Goal: Task Accomplishment & Management: Manage account settings

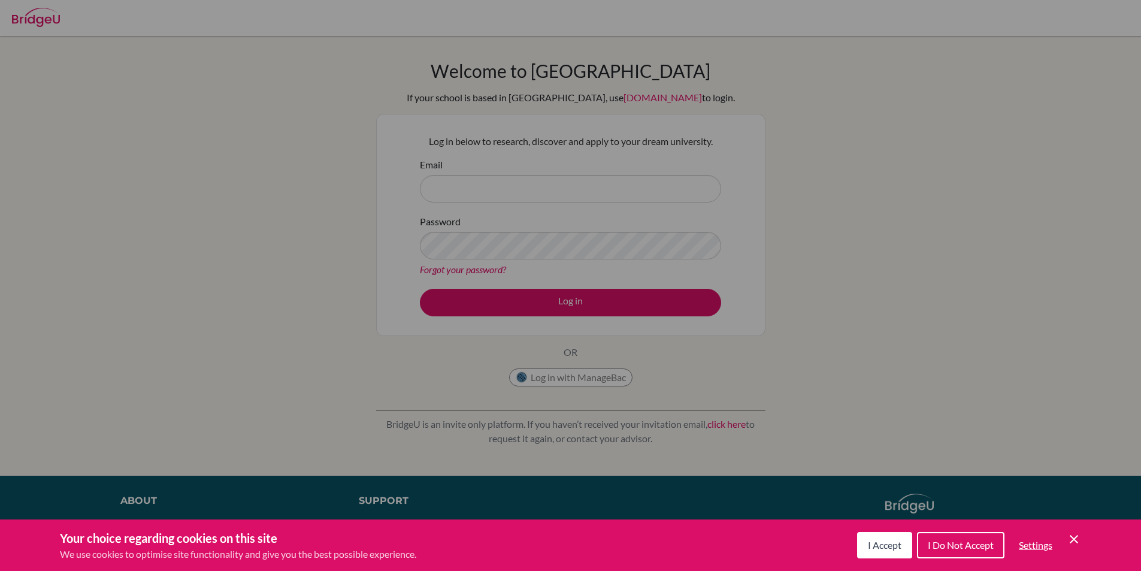
drag, startPoint x: 894, startPoint y: 552, endPoint x: 893, endPoint y: 545, distance: 7.3
click at [894, 551] on button "I Accept" at bounding box center [884, 545] width 55 height 26
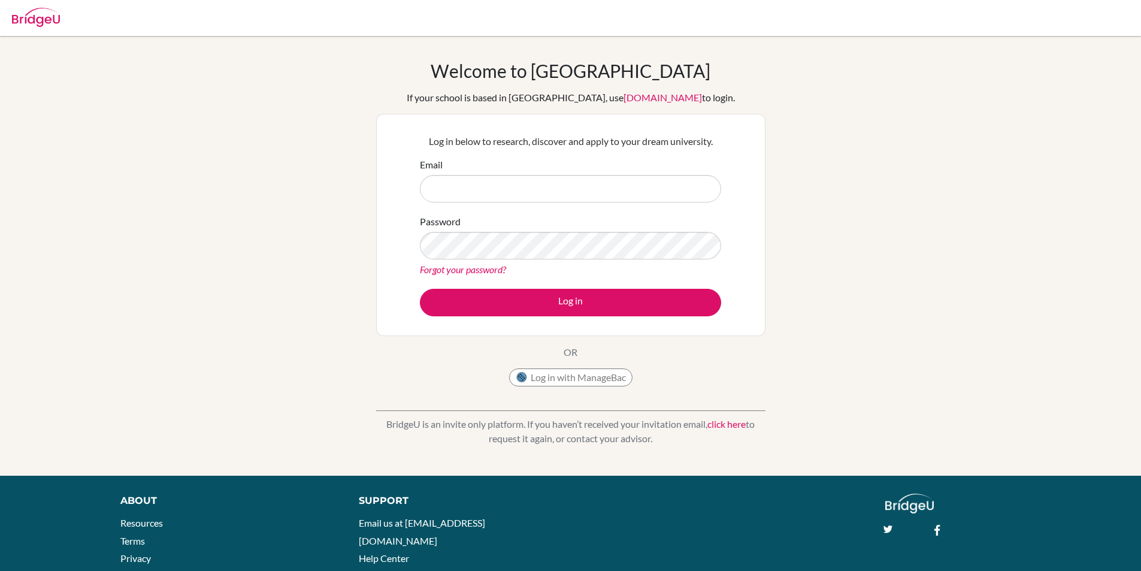
click at [516, 171] on div "Email" at bounding box center [570, 180] width 301 height 45
click at [536, 207] on form "Email Password Forgot your password? Log in" at bounding box center [570, 237] width 301 height 159
click at [530, 190] on input "Email" at bounding box center [570, 189] width 301 height 28
click at [565, 190] on input "Email" at bounding box center [570, 189] width 301 height 28
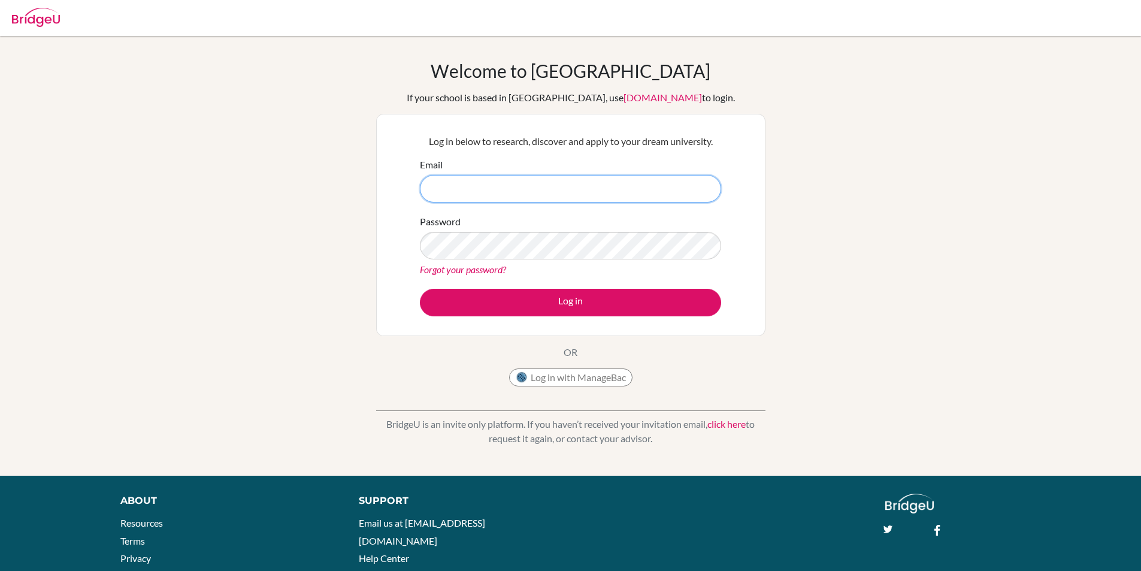
click at [437, 192] on input "Email" at bounding box center [570, 189] width 301 height 28
click at [433, 186] on input "Email" at bounding box center [570, 189] width 301 height 28
click at [425, 186] on input "Email" at bounding box center [570, 189] width 301 height 28
click at [439, 189] on input "Email" at bounding box center [570, 189] width 301 height 28
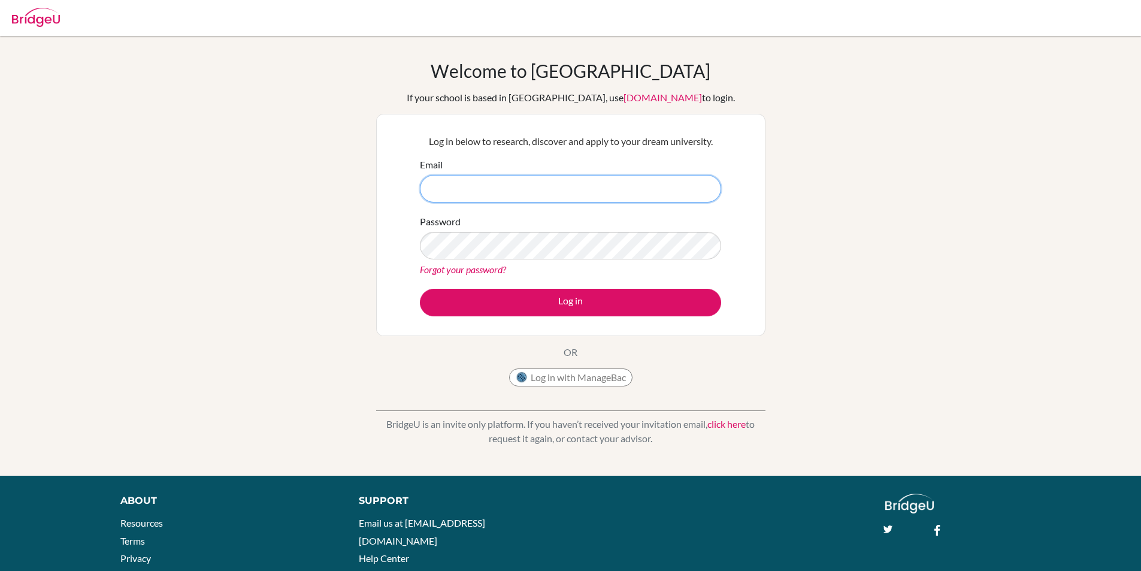
click at [430, 191] on input "Email" at bounding box center [570, 189] width 301 height 28
click at [502, 193] on input "Email" at bounding box center [570, 189] width 301 height 28
click at [430, 190] on input "Email" at bounding box center [570, 189] width 301 height 28
click at [563, 203] on form "Email Password Forgot your password? Log in" at bounding box center [570, 237] width 301 height 159
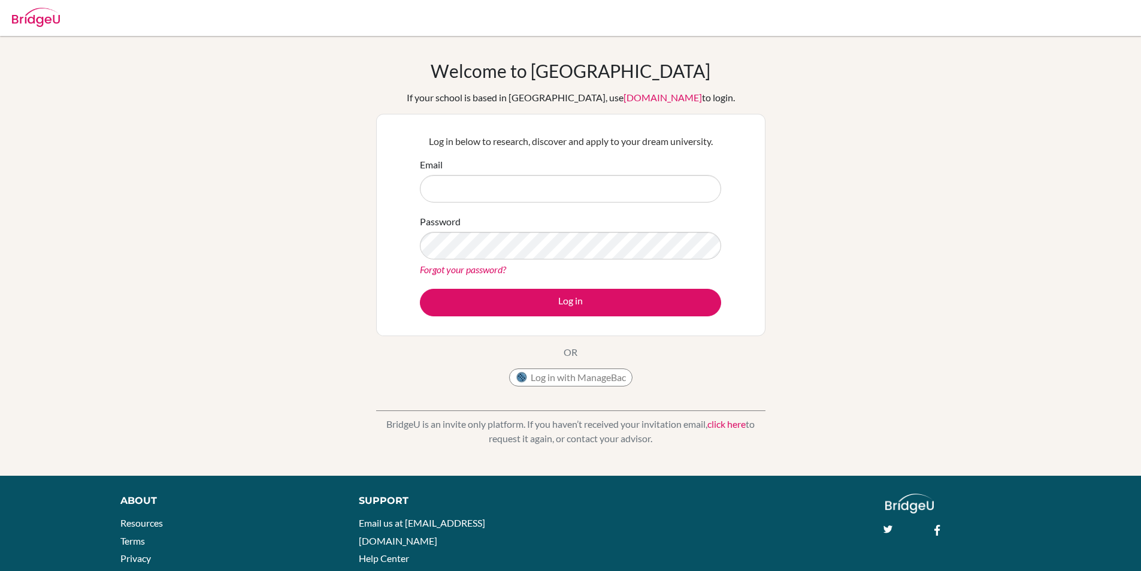
scroll to position [0, 0]
click at [563, 190] on input "Email" at bounding box center [570, 189] width 301 height 28
click at [562, 191] on input "[EMAIL_ADDRESS][PERSON_NAME][DOMAIN_NAME]" at bounding box center [570, 189] width 301 height 28
type input "[EMAIL_ADDRESS][PERSON_NAME][DOMAIN_NAME]"
click at [766, 272] on div "Welcome to [GEOGRAPHIC_DATA] If your school is based in [GEOGRAPHIC_DATA], use …" at bounding box center [570, 256] width 1141 height 392
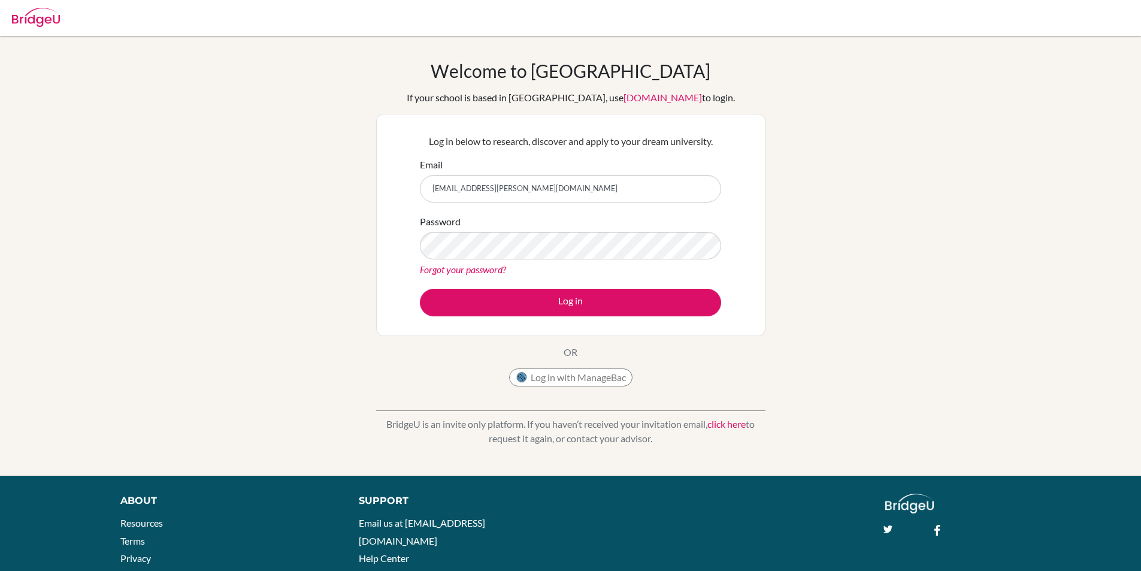
click at [461, 267] on link "Forgot your password?" at bounding box center [463, 269] width 86 height 11
click at [482, 268] on link "Forgot your password?" at bounding box center [463, 269] width 86 height 11
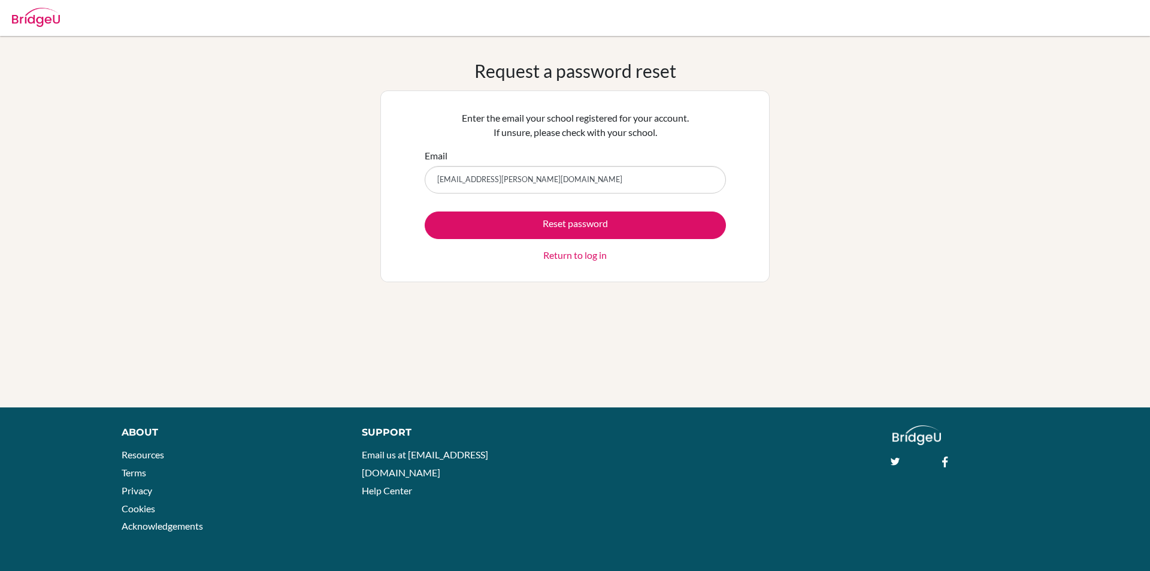
type input "[EMAIL_ADDRESS][PERSON_NAME][DOMAIN_NAME]"
click at [425, 211] on button "Reset password" at bounding box center [575, 225] width 301 height 28
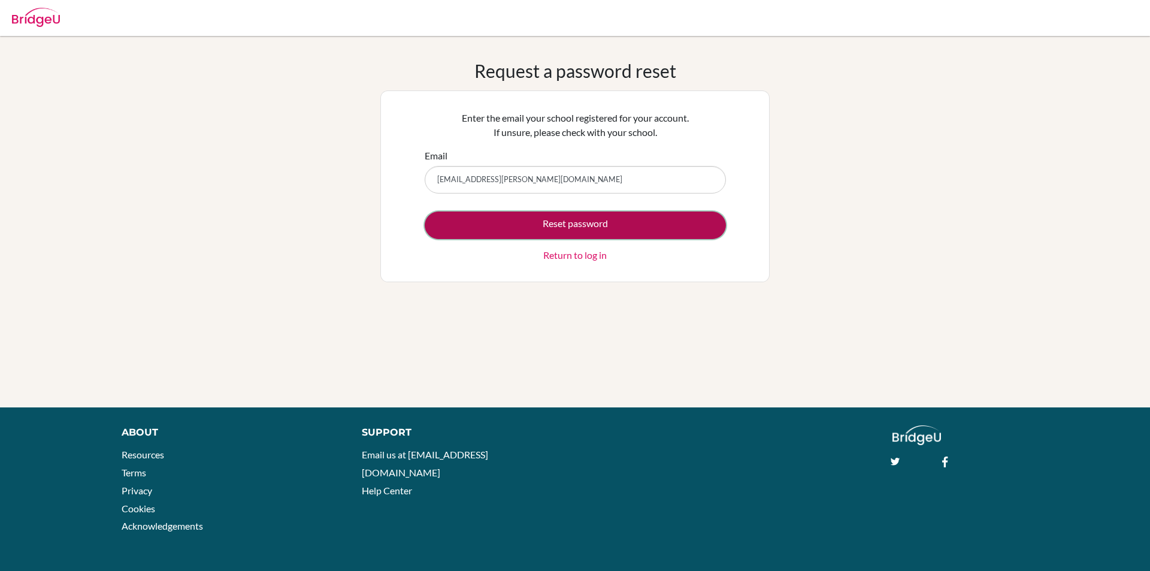
click at [628, 228] on button "Reset password" at bounding box center [575, 225] width 301 height 28
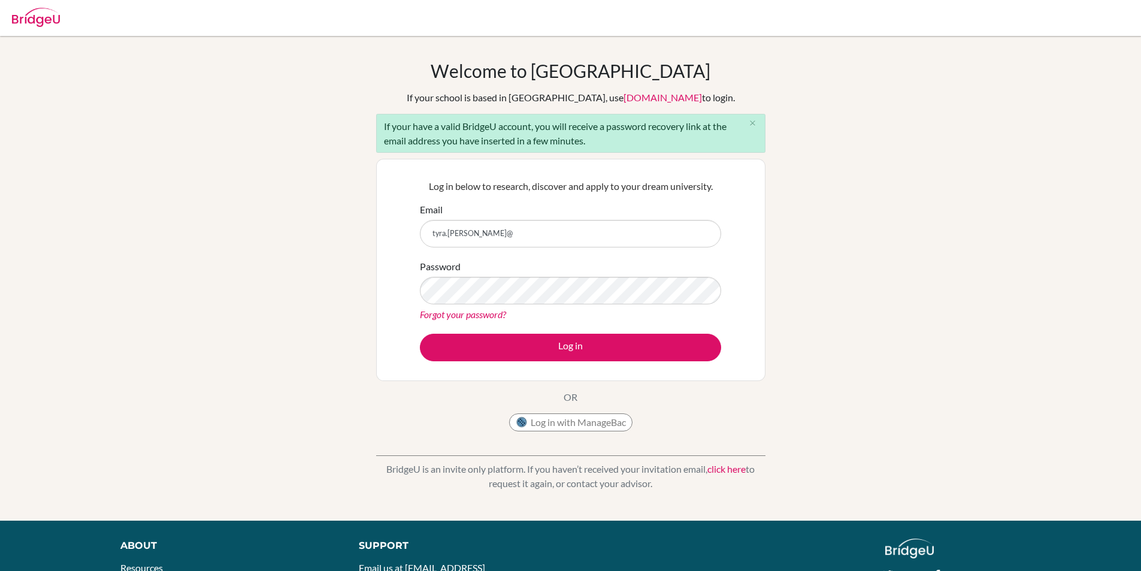
type input "[EMAIL_ADDRESS][PERSON_NAME][DOMAIN_NAME]"
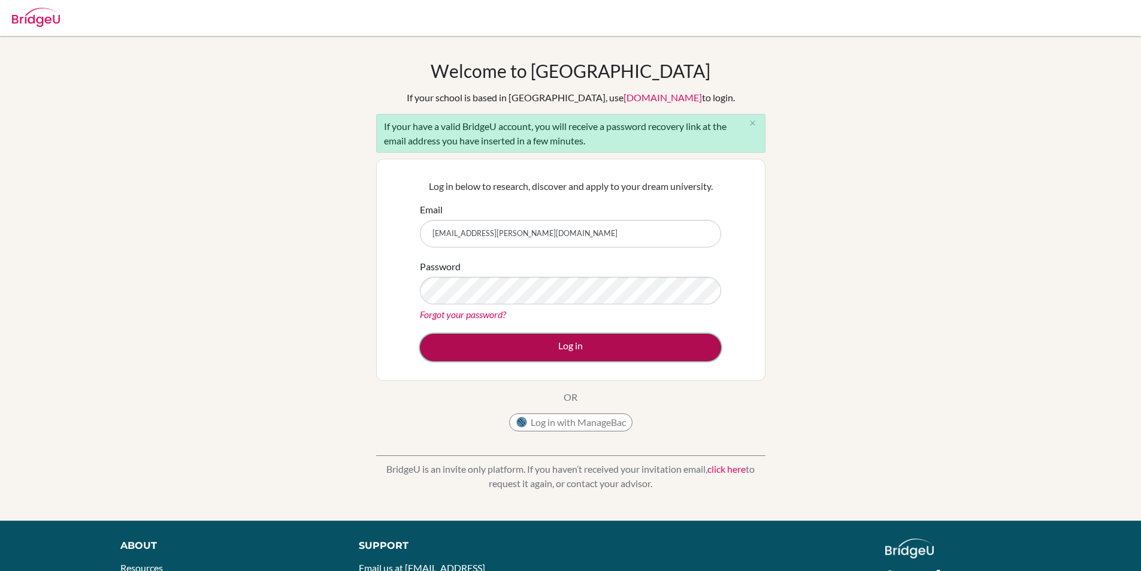
click at [428, 346] on button "Log in" at bounding box center [570, 348] width 301 height 28
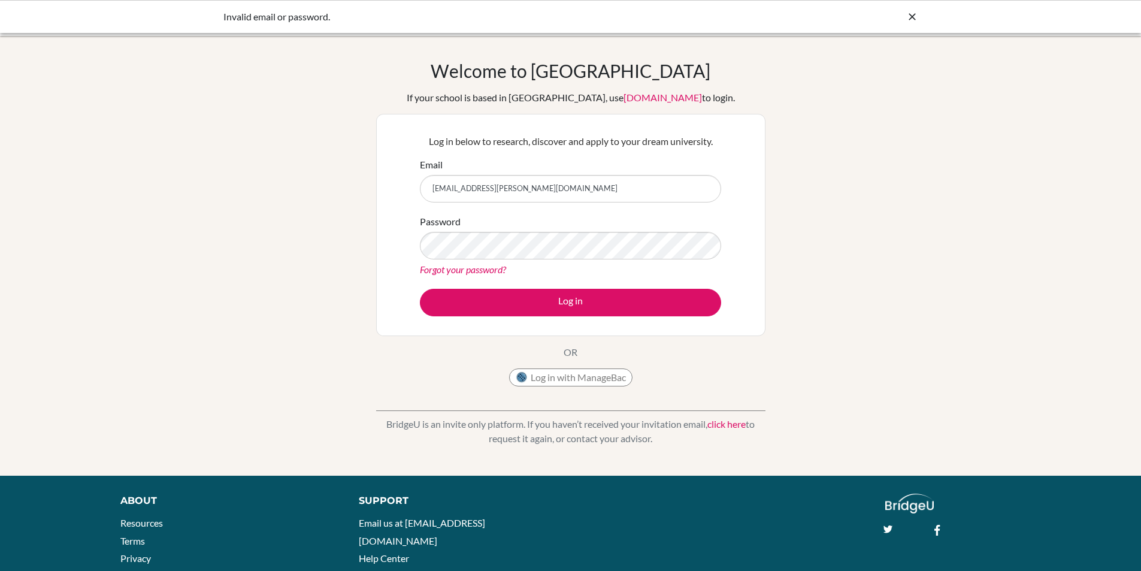
drag, startPoint x: 417, startPoint y: 273, endPoint x: 423, endPoint y: 271, distance: 6.5
click at [423, 271] on div "Log in below to research, discover and apply to your dream university. Email ty…" at bounding box center [571, 224] width 316 height 197
click at [423, 271] on link "Forgot your password?" at bounding box center [463, 269] width 86 height 11
click at [446, 267] on link "Forgot your password?" at bounding box center [463, 269] width 86 height 11
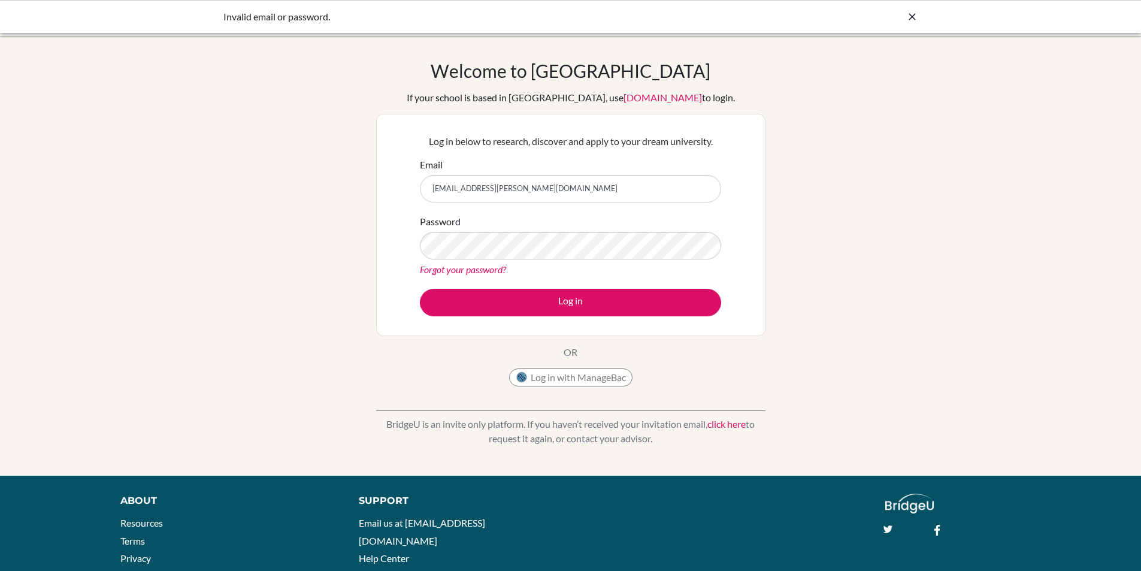
click at [905, 343] on div "Welcome to BridgeU If your school is based in China, use app.bridge-u.com.cn to…" at bounding box center [570, 256] width 1141 height 392
click at [468, 270] on link "Forgot your password?" at bounding box center [463, 269] width 86 height 11
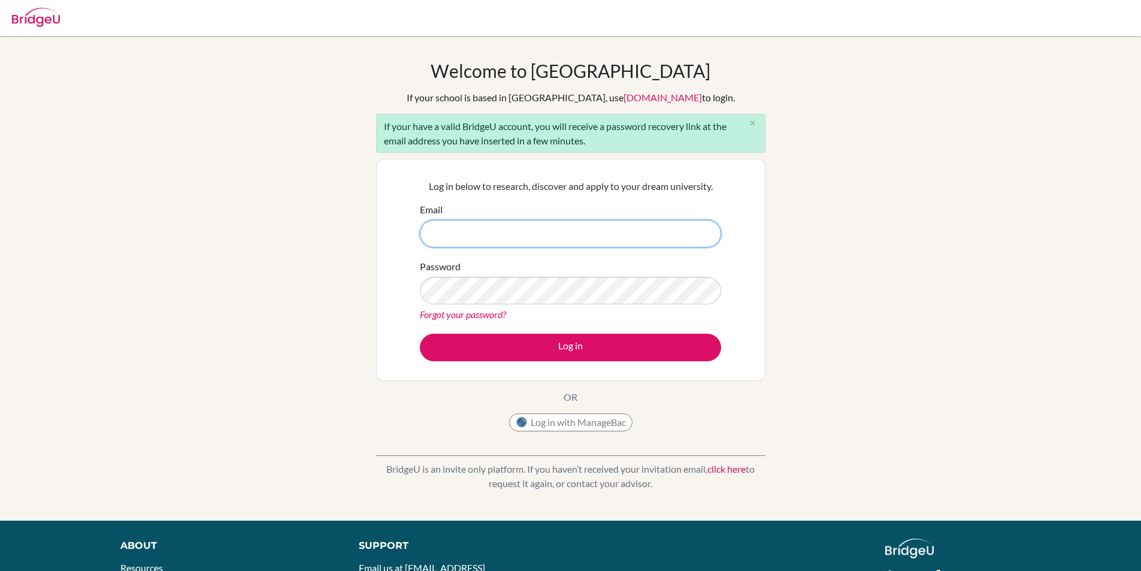
click at [497, 240] on input "Email" at bounding box center [570, 234] width 301 height 28
type input "[EMAIL_ADDRESS][PERSON_NAME][DOMAIN_NAME]"
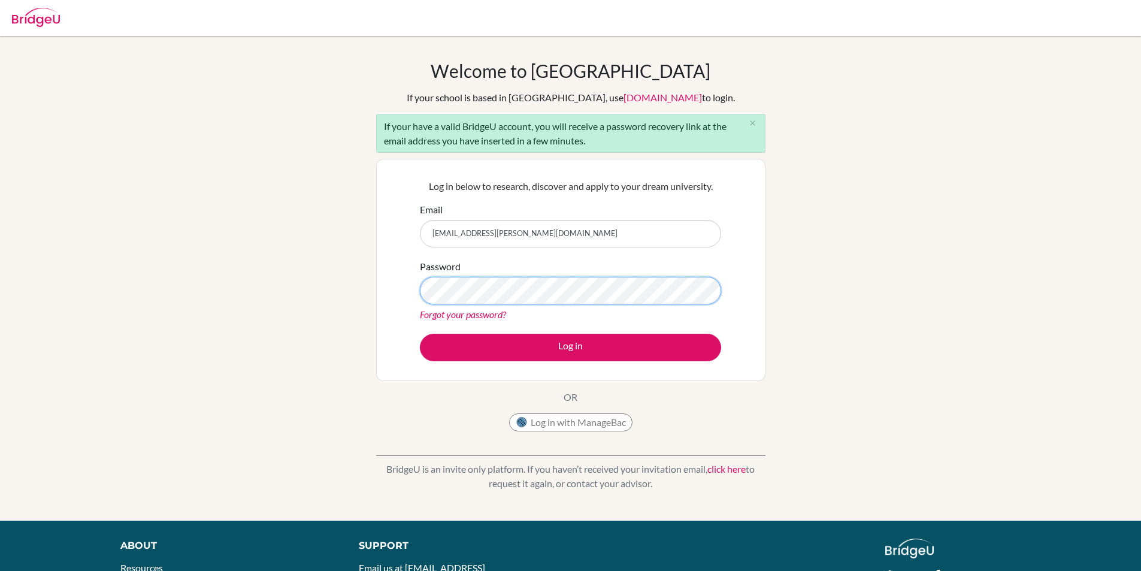
click at [420, 334] on button "Log in" at bounding box center [570, 348] width 301 height 28
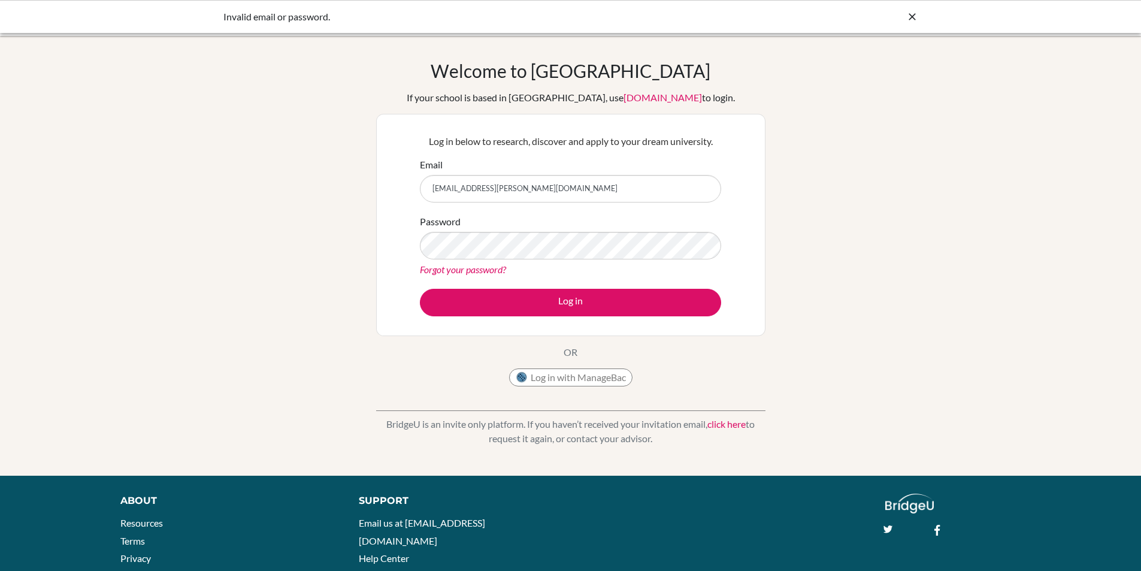
click at [919, 322] on div "Welcome to [GEOGRAPHIC_DATA] If your school is based in [GEOGRAPHIC_DATA], use …" at bounding box center [570, 256] width 1141 height 392
click at [790, 272] on div "Welcome to [GEOGRAPHIC_DATA] If your school is based in [GEOGRAPHIC_DATA], use …" at bounding box center [570, 256] width 1141 height 392
click at [459, 285] on form "Email [EMAIL_ADDRESS][PERSON_NAME][DOMAIN_NAME] Password Forgot your password? …" at bounding box center [570, 237] width 301 height 159
drag, startPoint x: 1150, startPoint y: 491, endPoint x: 835, endPoint y: 274, distance: 382.0
click at [835, 274] on div "Welcome to [GEOGRAPHIC_DATA] If your school is based in [GEOGRAPHIC_DATA], use …" at bounding box center [570, 256] width 1141 height 392
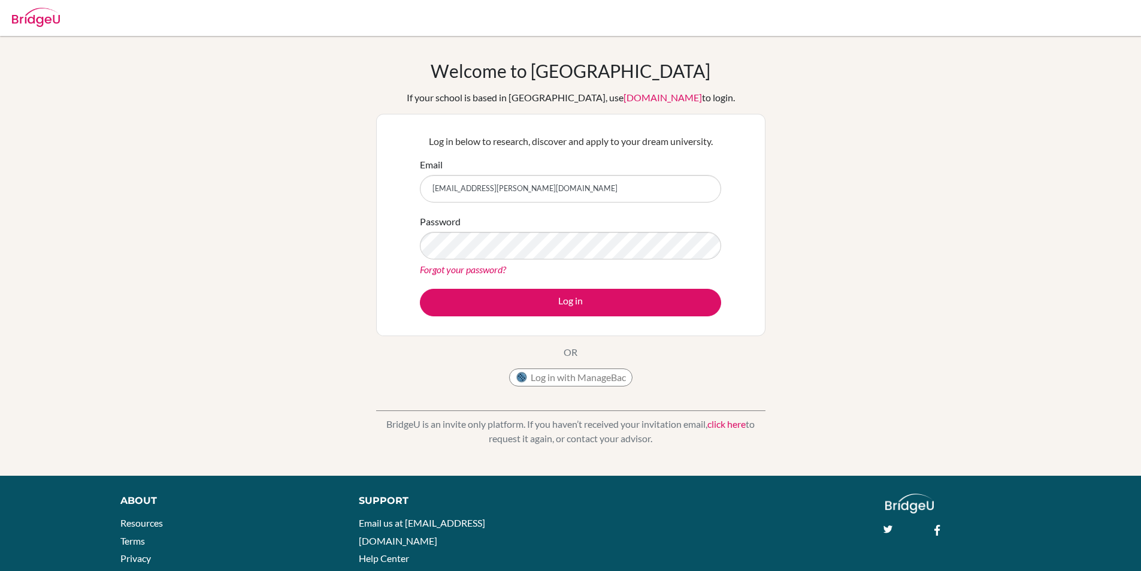
click at [420, 289] on button "Log in" at bounding box center [570, 303] width 301 height 28
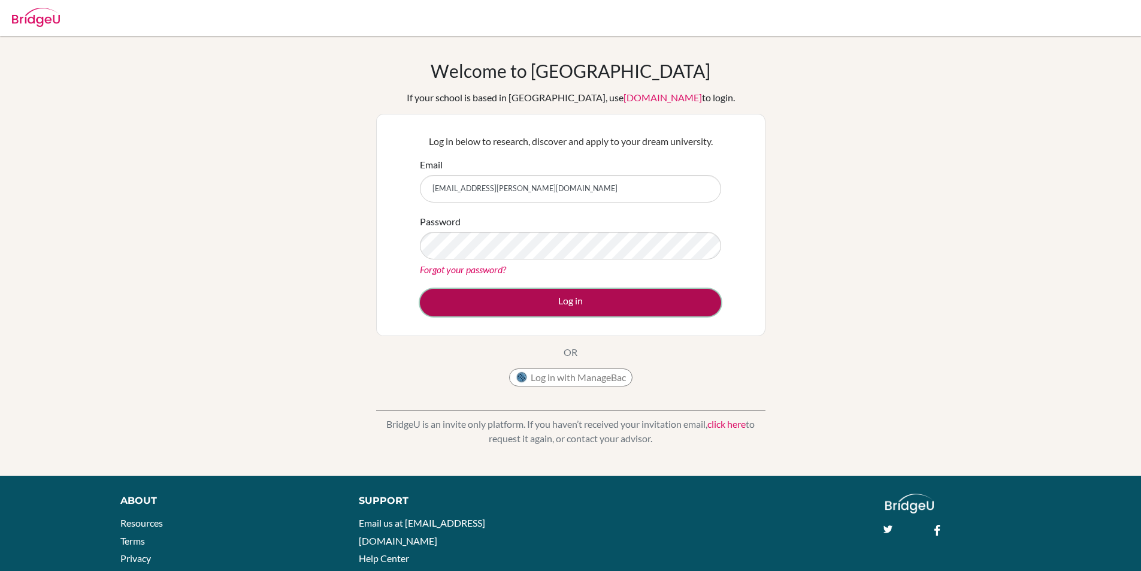
click at [434, 299] on button "Log in" at bounding box center [570, 303] width 301 height 28
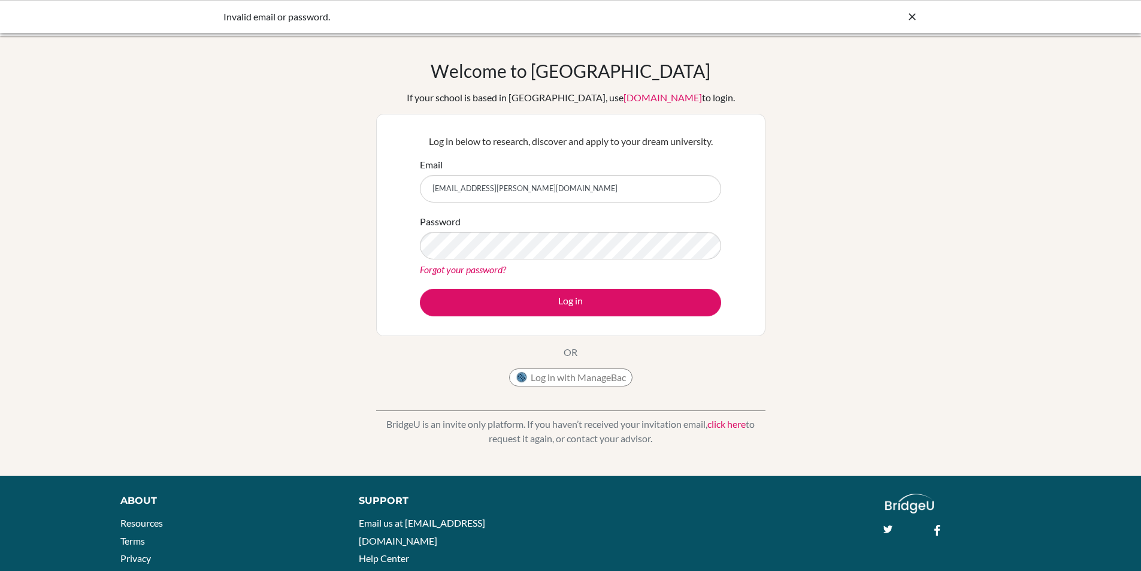
click at [501, 270] on link "Forgot your password?" at bounding box center [463, 269] width 86 height 11
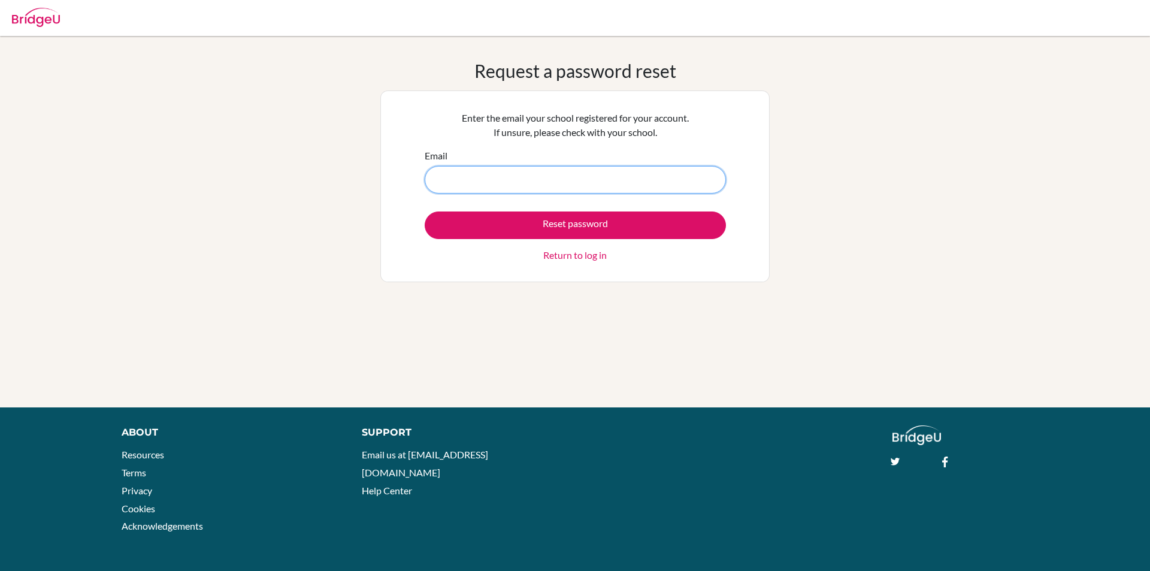
type input "s"
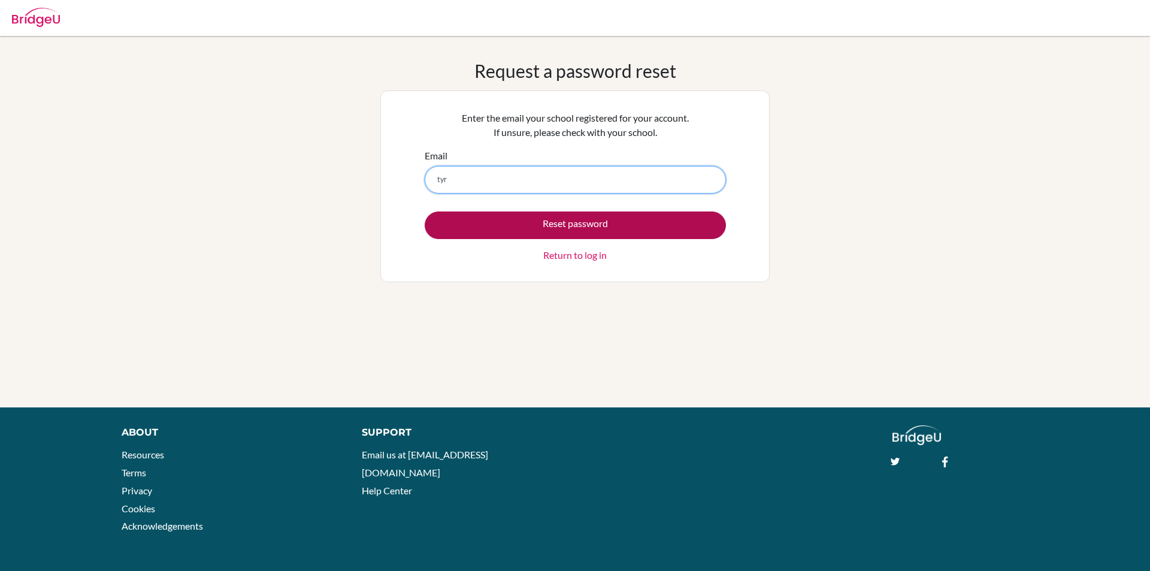
type input "[EMAIL_ADDRESS][PERSON_NAME][DOMAIN_NAME]"
click at [581, 221] on button "Reset password" at bounding box center [575, 225] width 301 height 28
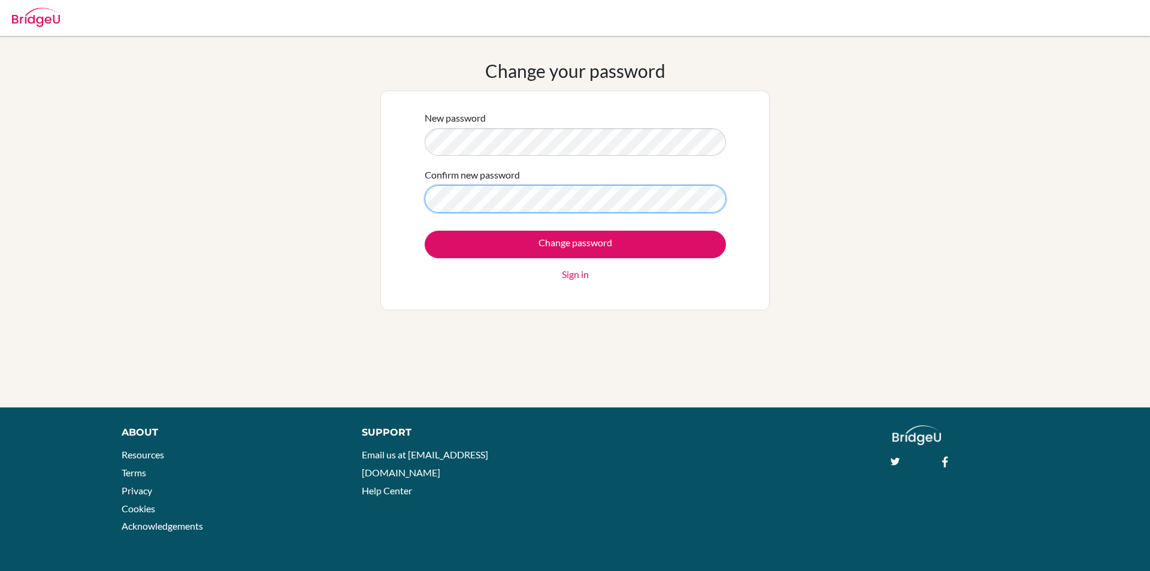
click at [425, 231] on input "Change password" at bounding box center [575, 245] width 301 height 28
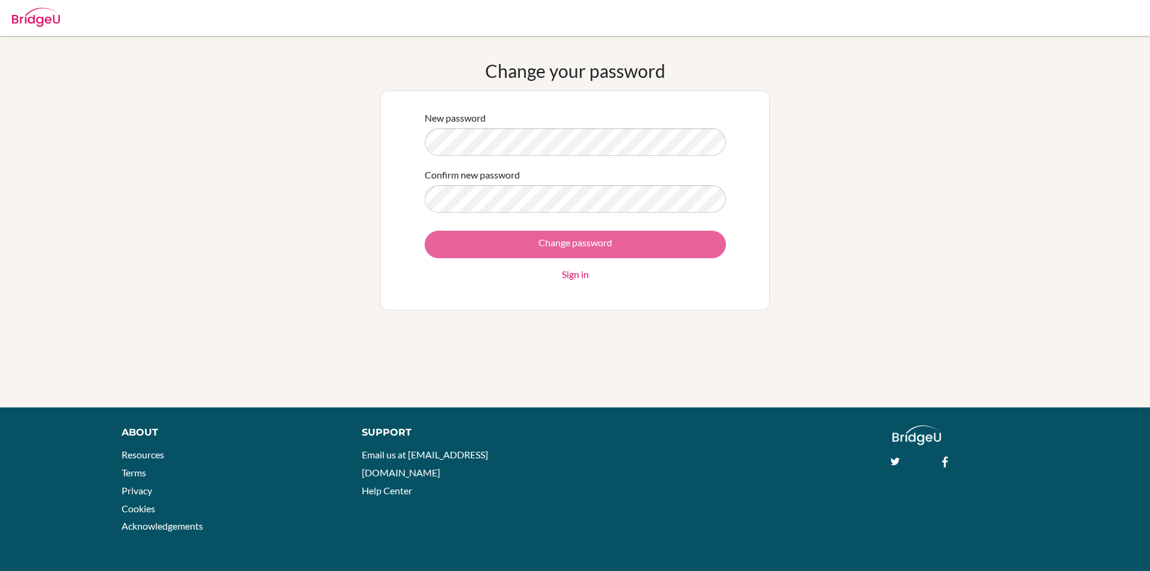
click at [461, 247] on div "Change password Sign in" at bounding box center [575, 256] width 301 height 51
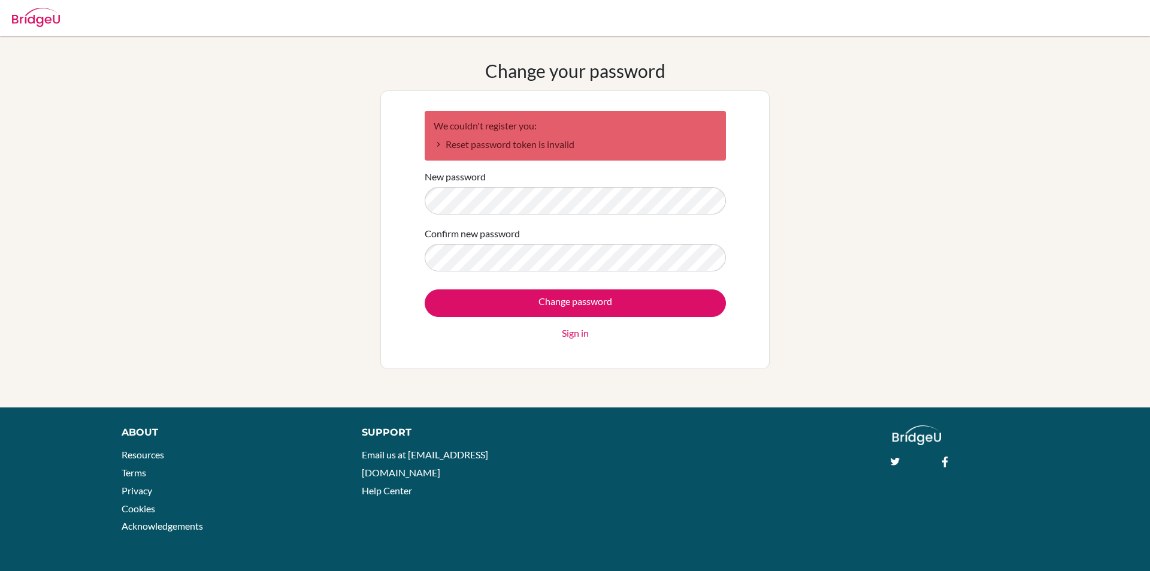
click at [563, 335] on link "Sign in" at bounding box center [575, 333] width 27 height 14
click at [570, 332] on link "Sign in" at bounding box center [575, 333] width 27 height 14
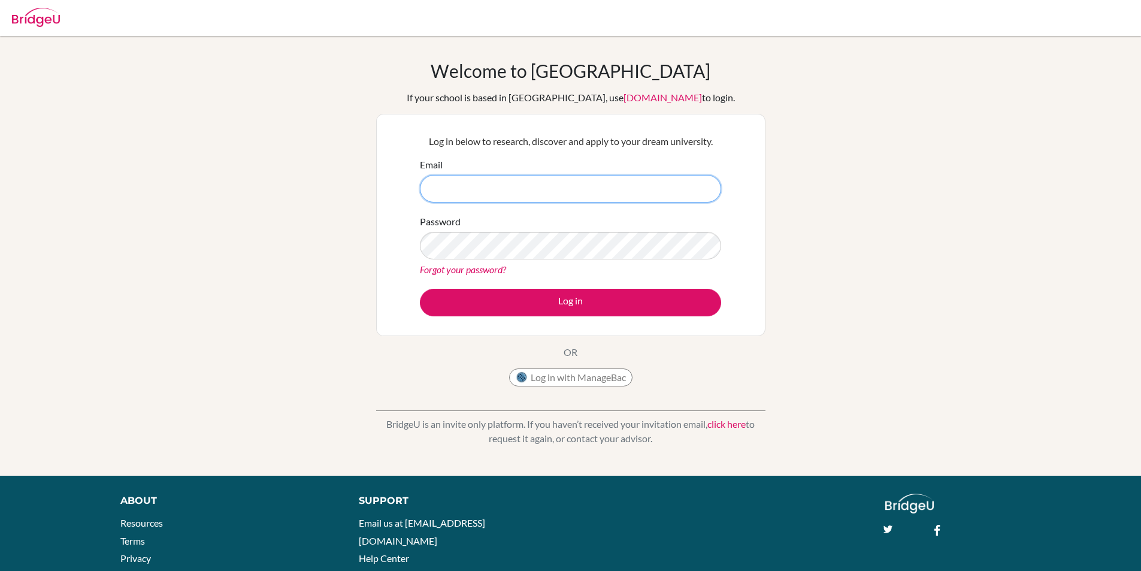
click at [567, 192] on input "Email" at bounding box center [570, 189] width 301 height 28
type input "[EMAIL_ADDRESS][PERSON_NAME][DOMAIN_NAME]"
click at [420, 289] on button "Log in" at bounding box center [570, 303] width 301 height 28
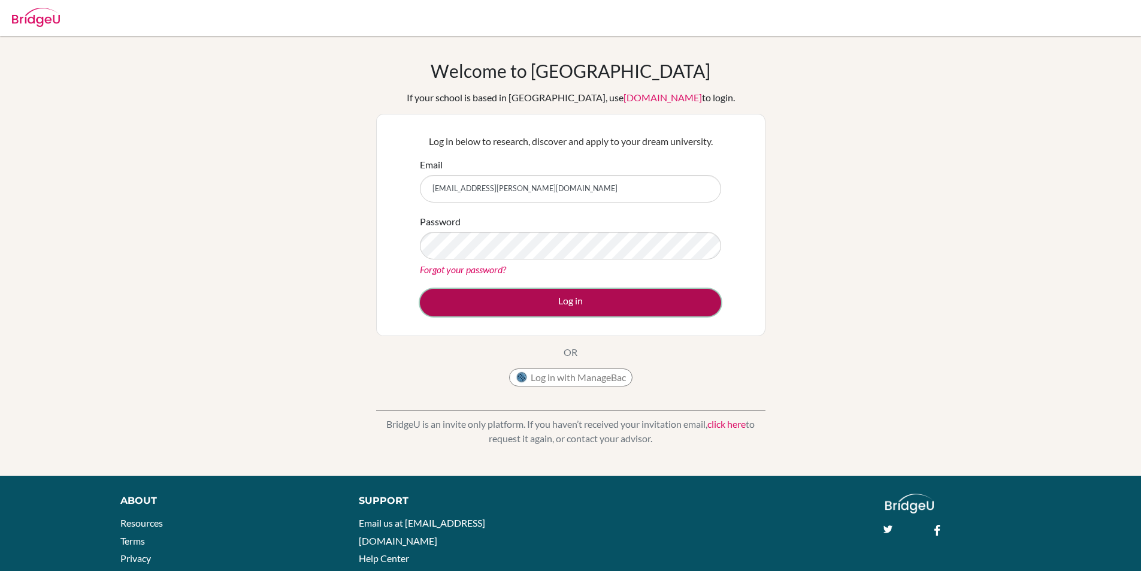
click at [444, 312] on button "Log in" at bounding box center [570, 303] width 301 height 28
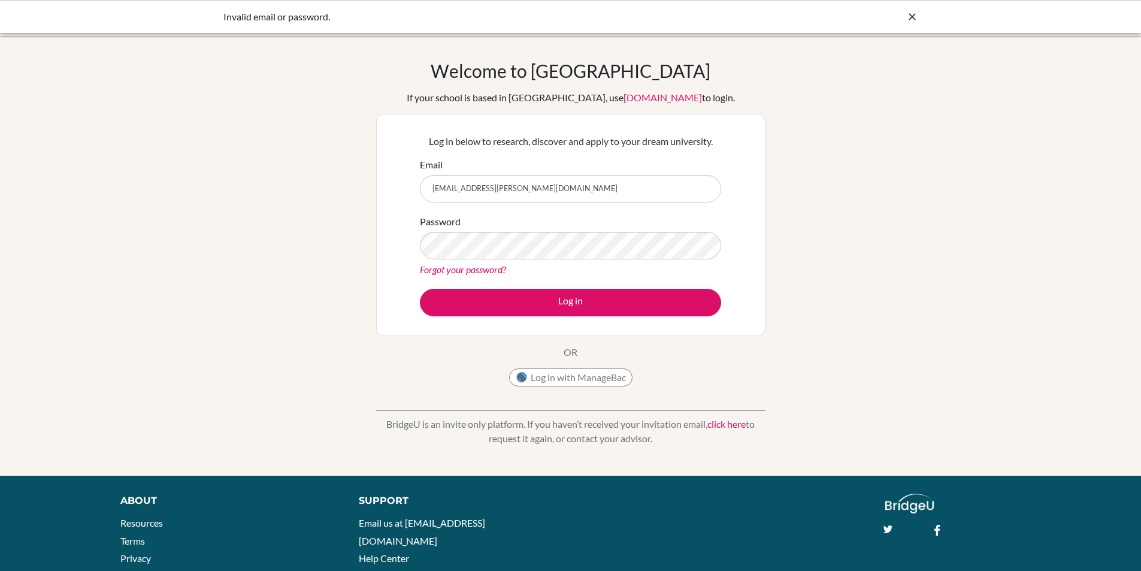
click at [420, 289] on button "Log in" at bounding box center [570, 303] width 301 height 28
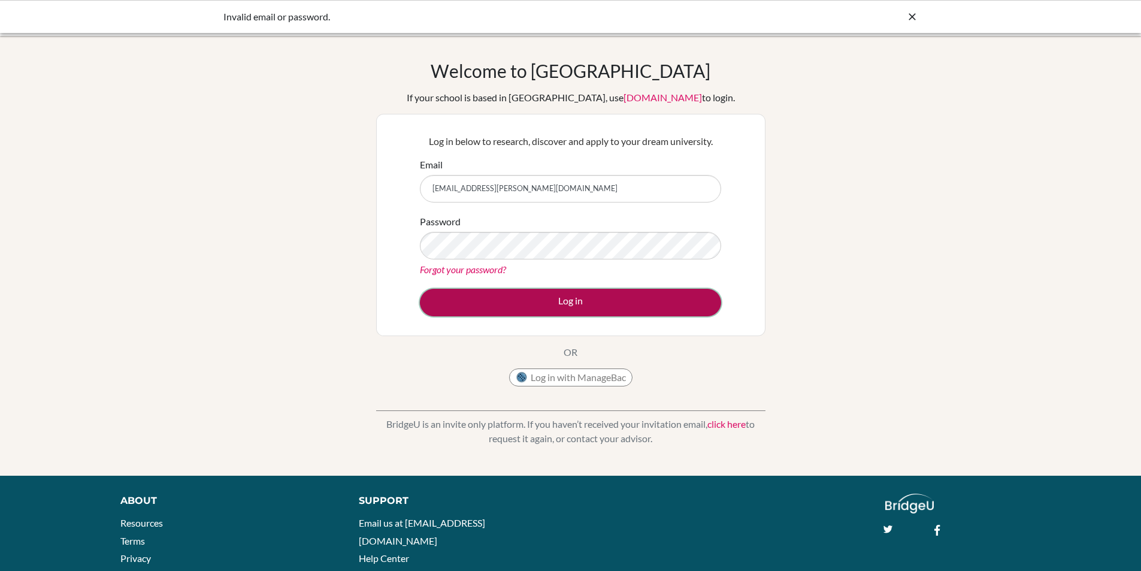
click at [450, 306] on button "Log in" at bounding box center [570, 303] width 301 height 28
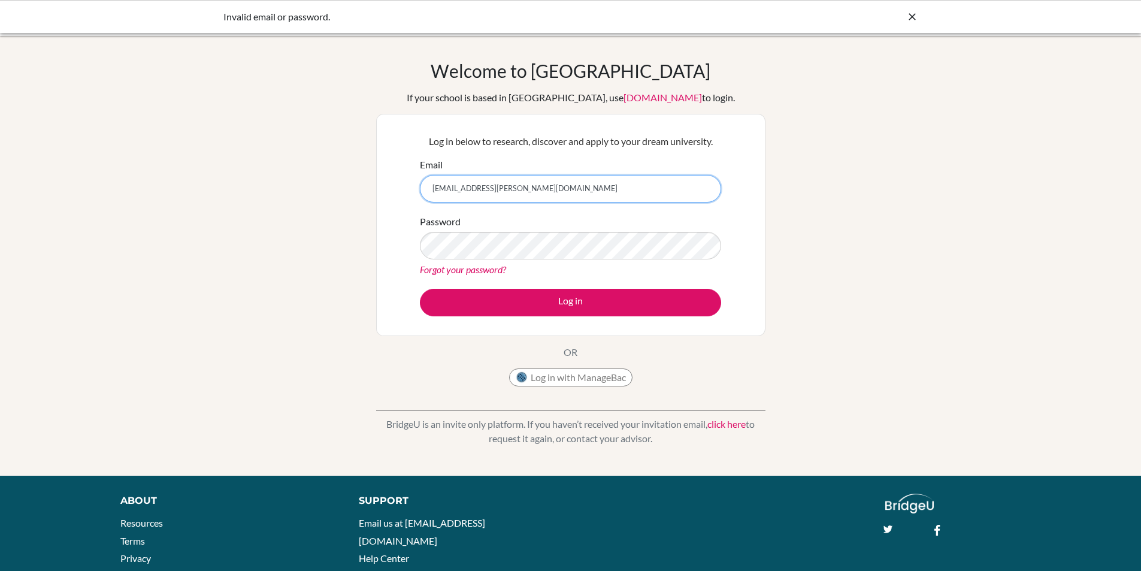
click at [548, 195] on input "tyra.jones@student.mcc.ac.zw" at bounding box center [570, 189] width 301 height 28
click at [889, 320] on div "Welcome to BridgeU If your school is based in China, use app.bridge-u.com.cn to…" at bounding box center [570, 256] width 1141 height 392
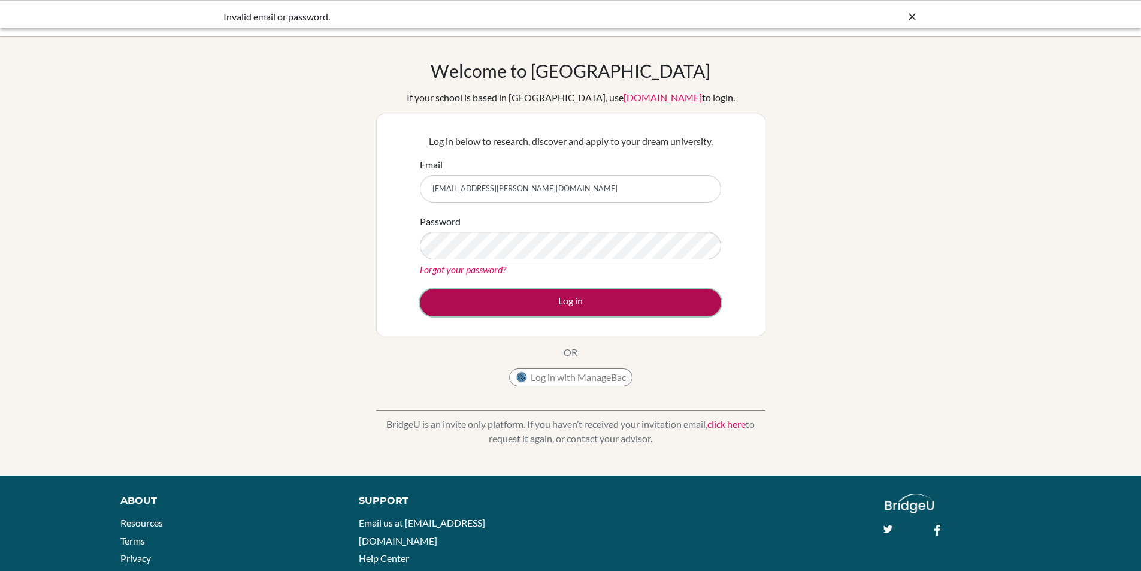
click at [604, 310] on button "Log in" at bounding box center [570, 303] width 301 height 28
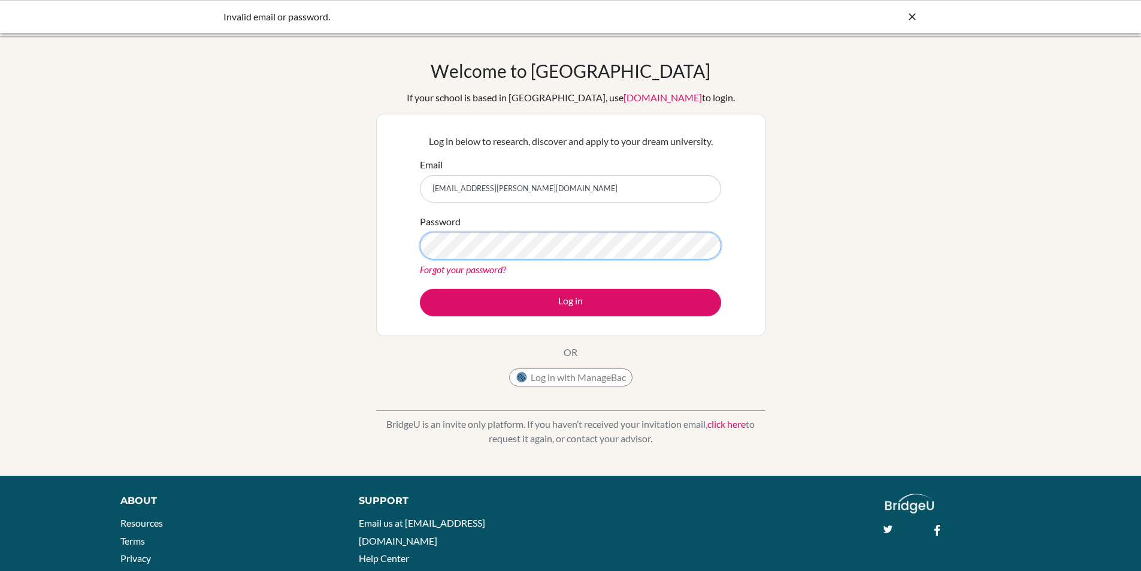
click at [420, 289] on button "Log in" at bounding box center [570, 303] width 301 height 28
click at [549, 198] on input "[EMAIL_ADDRESS][PERSON_NAME][DOMAIN_NAME]" at bounding box center [570, 189] width 301 height 28
type input "[EMAIL_ADDRESS][PERSON_NAME][DOMAIN_NAME]"
click at [790, 187] on div "Welcome to [GEOGRAPHIC_DATA] If your school is based in [GEOGRAPHIC_DATA], use …" at bounding box center [570, 256] width 1141 height 392
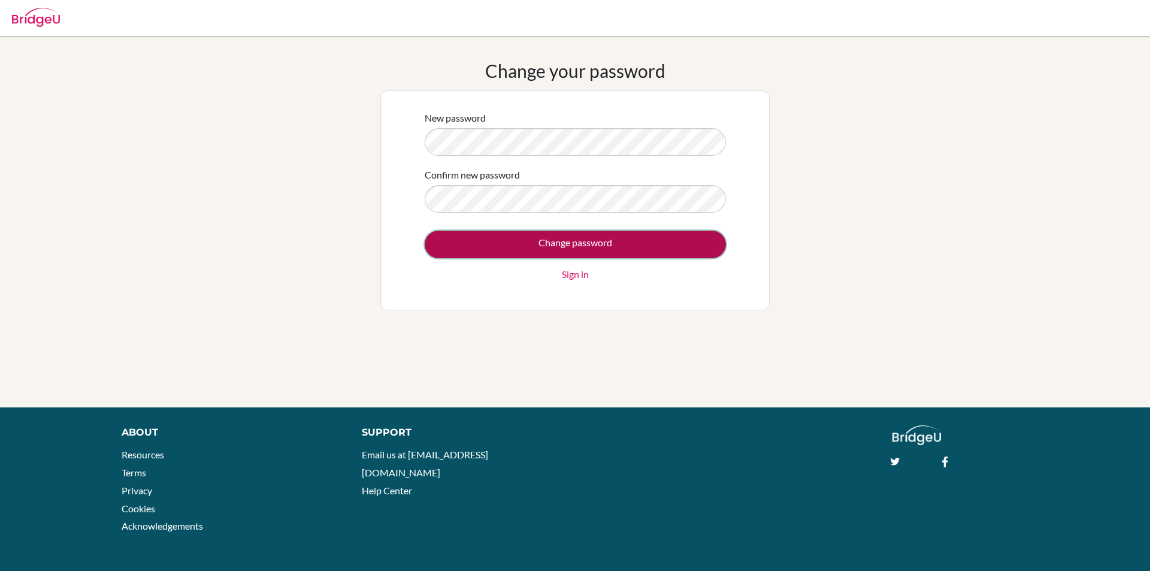
click at [463, 252] on input "Change password" at bounding box center [575, 245] width 301 height 28
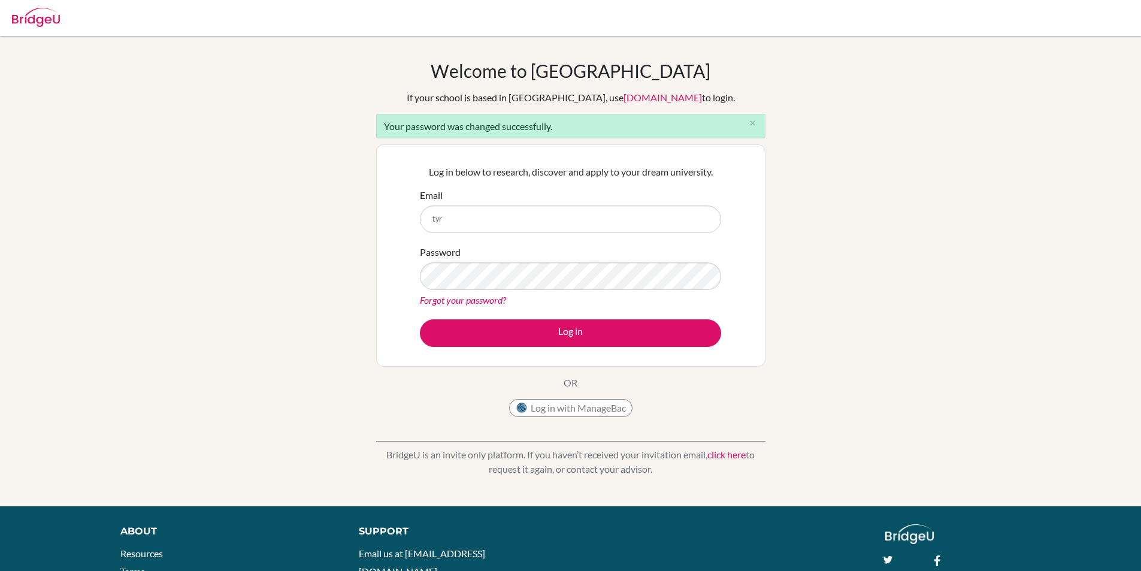
type input "[EMAIL_ADDRESS][PERSON_NAME][DOMAIN_NAME]"
click at [420, 319] on button "Log in" at bounding box center [570, 333] width 301 height 28
